Goal: Information Seeking & Learning: Learn about a topic

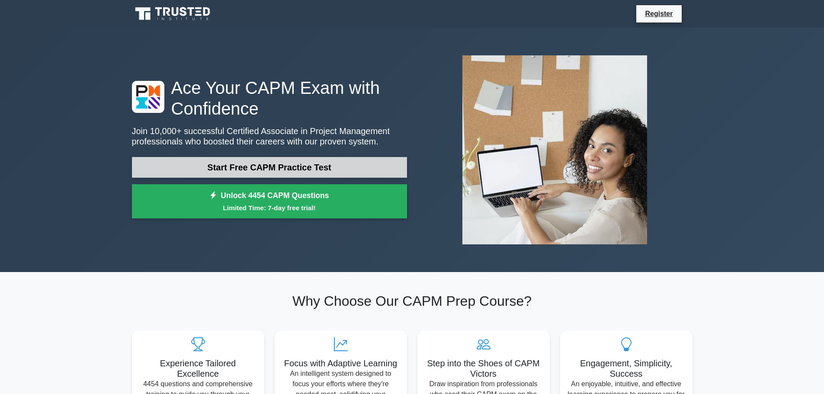
click at [318, 166] on link "Start Free CAPM Practice Test" at bounding box center [269, 167] width 275 height 21
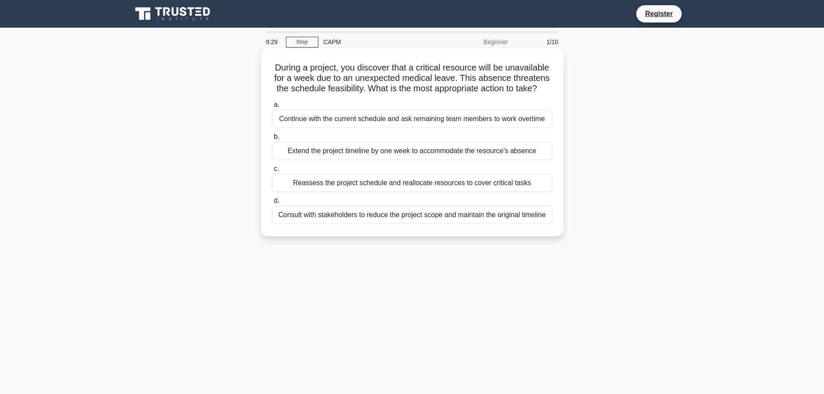
click at [441, 184] on div "Reassess the project schedule and reallocate resources to cover critical tasks" at bounding box center [412, 183] width 280 height 18
click at [272, 172] on input "c. Reassess the project schedule and reallocate resources to cover critical tas…" at bounding box center [272, 169] width 0 height 6
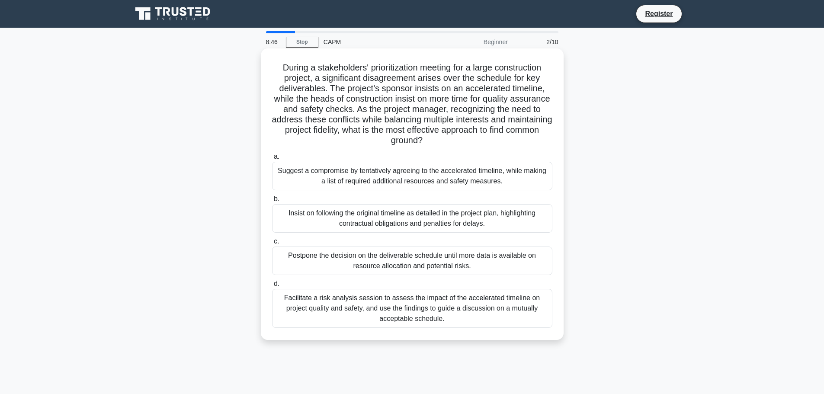
click at [436, 309] on div "Facilitate a risk analysis session to assess the impact of the accelerated time…" at bounding box center [412, 308] width 280 height 39
click at [272, 287] on input "d. Facilitate a risk analysis session to assess the impact of the accelerated t…" at bounding box center [272, 284] width 0 height 6
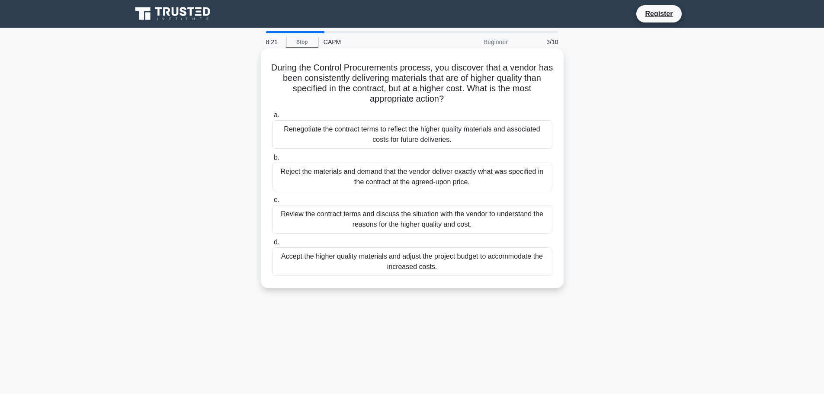
click at [403, 223] on div "Review the contract terms and discuss the situation with the vendor to understa…" at bounding box center [412, 219] width 280 height 29
click at [272, 203] on input "c. Review the contract terms and discuss the situation with the vendor to under…" at bounding box center [272, 200] width 0 height 6
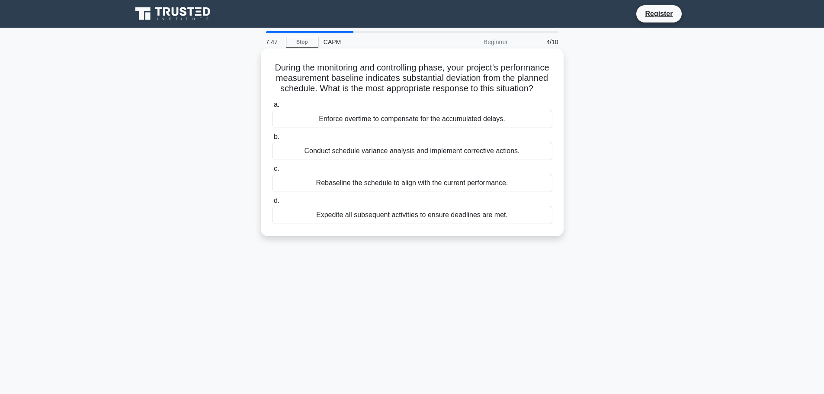
click at [353, 160] on div "Conduct schedule variance analysis and implement corrective actions." at bounding box center [412, 151] width 280 height 18
click at [272, 140] on input "b. Conduct schedule variance analysis and implement corrective actions." at bounding box center [272, 137] width 0 height 6
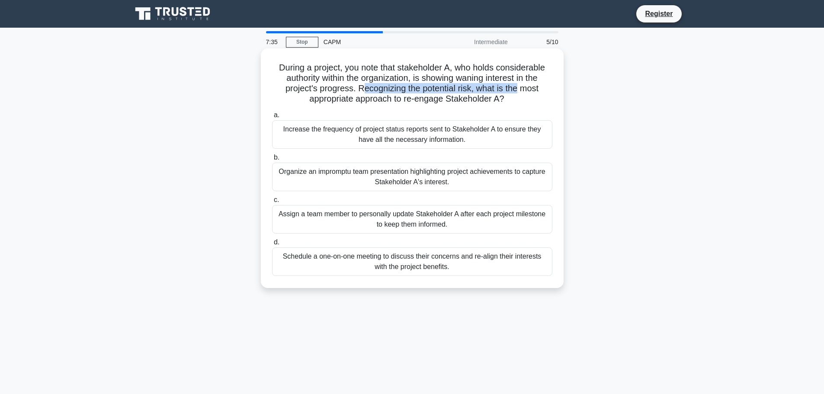
drag, startPoint x: 361, startPoint y: 89, endPoint x: 512, endPoint y: 89, distance: 150.9
click at [518, 89] on h5 "During a project, you note that stakeholder A, who holds considerable authority…" at bounding box center [412, 83] width 282 height 42
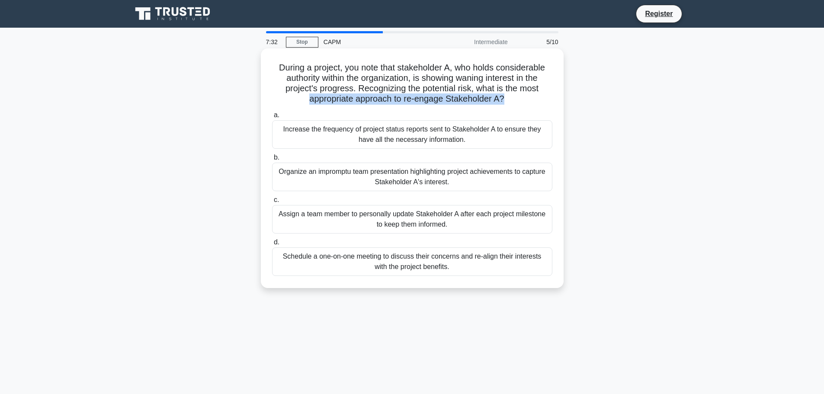
drag, startPoint x: 305, startPoint y: 96, endPoint x: 505, endPoint y: 98, distance: 199.4
click at [505, 98] on h5 "During a project, you note that stakeholder A, who holds considerable authority…" at bounding box center [412, 83] width 282 height 42
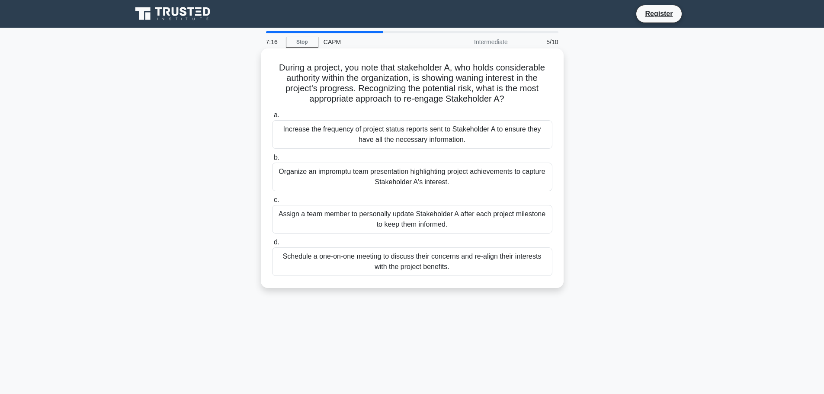
click at [324, 263] on div "Schedule a one-on-one meeting to discuss their concerns and re-align their inte…" at bounding box center [412, 261] width 280 height 29
click at [272, 245] on input "d. Schedule a one-on-one meeting to discuss their concerns and re-align their i…" at bounding box center [272, 243] width 0 height 6
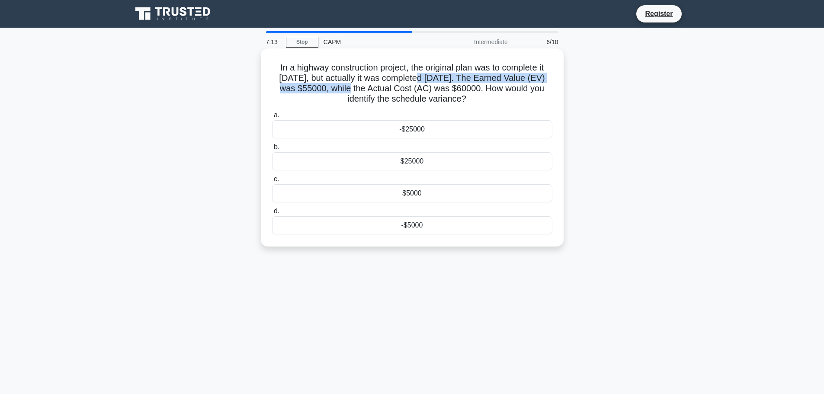
drag, startPoint x: 342, startPoint y: 85, endPoint x: 414, endPoint y: 83, distance: 72.3
click at [414, 83] on h5 "In a highway construction project, the original plan was to complete it in 16 m…" at bounding box center [412, 83] width 282 height 42
click at [467, 93] on h5 "In a highway construction project, the original plan was to complete it in 16 m…" at bounding box center [412, 83] width 282 height 42
click at [422, 168] on div "$25000" at bounding box center [412, 161] width 280 height 18
click at [272, 150] on input "b. $25000" at bounding box center [272, 147] width 0 height 6
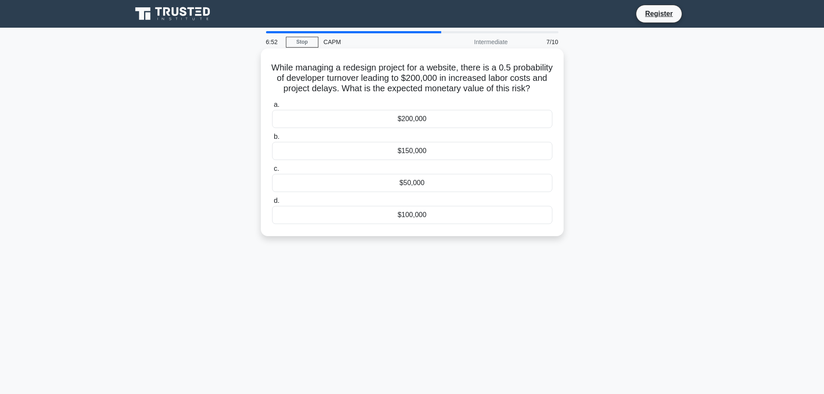
click at [420, 160] on div "$150,000" at bounding box center [412, 151] width 280 height 18
click at [272, 140] on input "b. $150,000" at bounding box center [272, 137] width 0 height 6
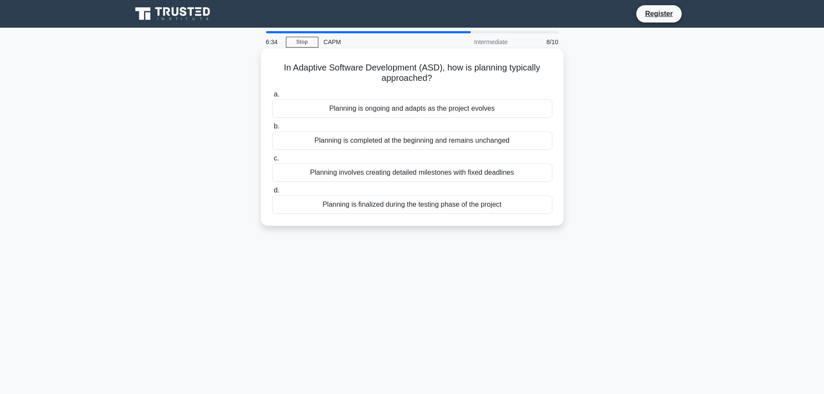
click at [421, 176] on div "Planning involves creating detailed milestones with fixed deadlines" at bounding box center [412, 172] width 280 height 18
click at [272, 161] on input "c. Planning involves creating detailed milestones with fixed deadlines" at bounding box center [272, 159] width 0 height 6
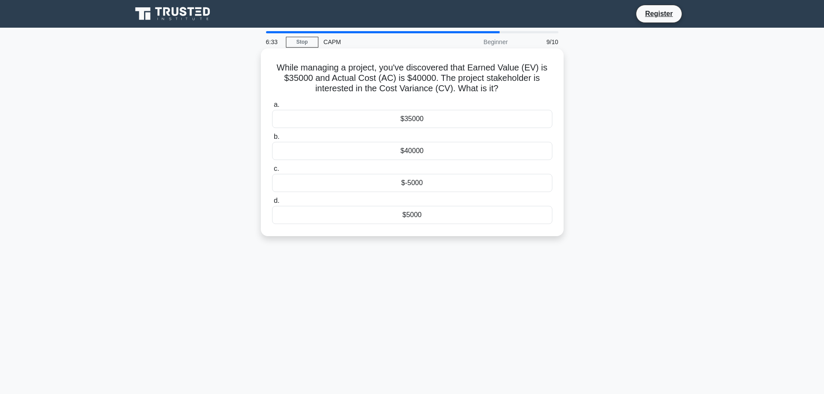
click at [418, 190] on div "$-5000" at bounding box center [412, 183] width 280 height 18
click at [272, 172] on input "c. $-5000" at bounding box center [272, 169] width 0 height 6
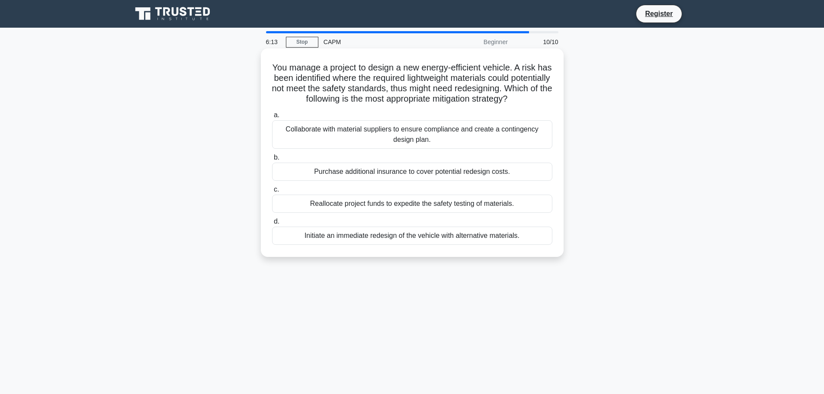
click at [439, 143] on div "Collaborate with material suppliers to ensure compliance and create a contingen…" at bounding box center [412, 134] width 280 height 29
click at [272, 118] on input "a. Collaborate with material suppliers to ensure compliance and create a contin…" at bounding box center [272, 115] width 0 height 6
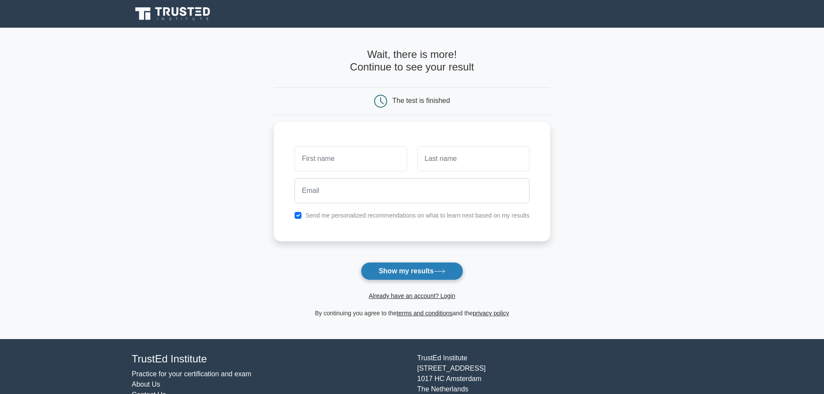
click at [406, 268] on button "Show my results" at bounding box center [412, 271] width 102 height 18
click at [348, 158] on input "text" at bounding box center [351, 156] width 112 height 25
type input "[PERSON_NAME]"
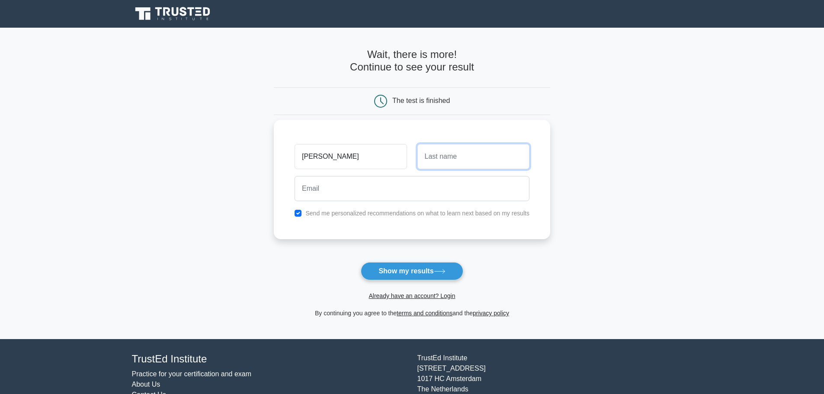
click at [452, 161] on input "text" at bounding box center [473, 156] width 112 height 25
type input "teh"
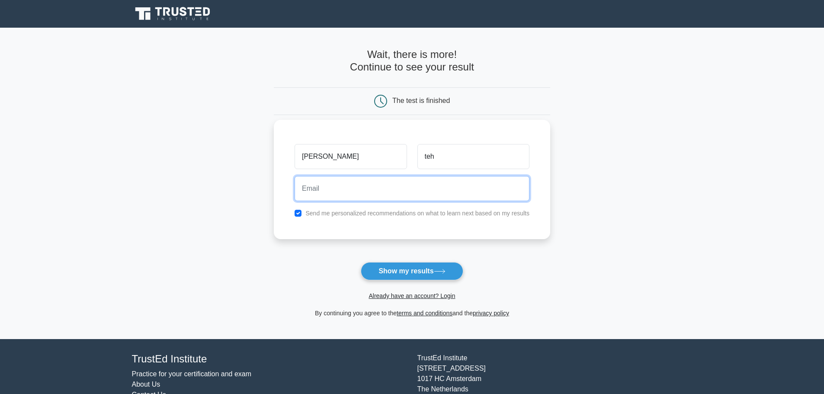
click at [401, 191] on input "email" at bounding box center [412, 188] width 235 height 25
click at [384, 189] on input "[EMAIL_ADDRESS][DOMAIN_NAME]" at bounding box center [412, 188] width 235 height 25
click at [331, 186] on input "[EMAIL_ADDRESS][DOMAIN_NAME]" at bounding box center [412, 188] width 235 height 25
type input "[EMAIL_ADDRESS][DOMAIN_NAME]"
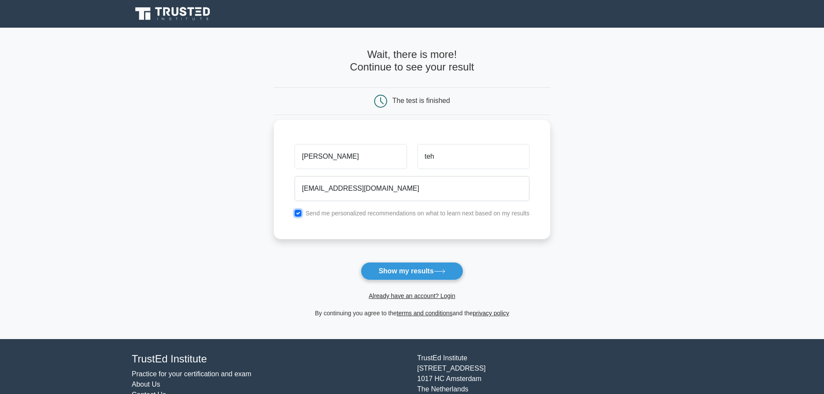
click at [296, 214] on input "checkbox" at bounding box center [298, 213] width 7 height 7
checkbox input "false"
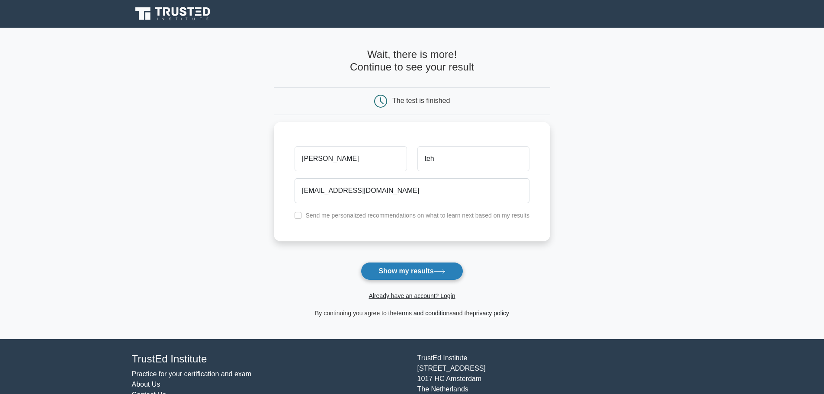
click at [400, 267] on button "Show my results" at bounding box center [412, 271] width 102 height 18
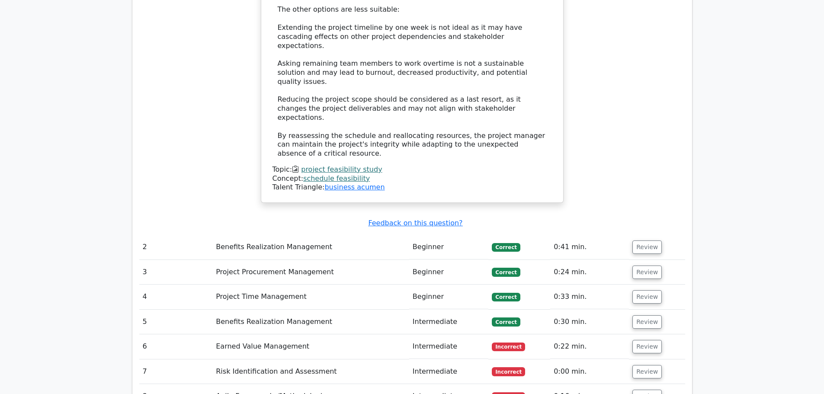
scroll to position [1211, 0]
